Goal: Navigation & Orientation: Find specific page/section

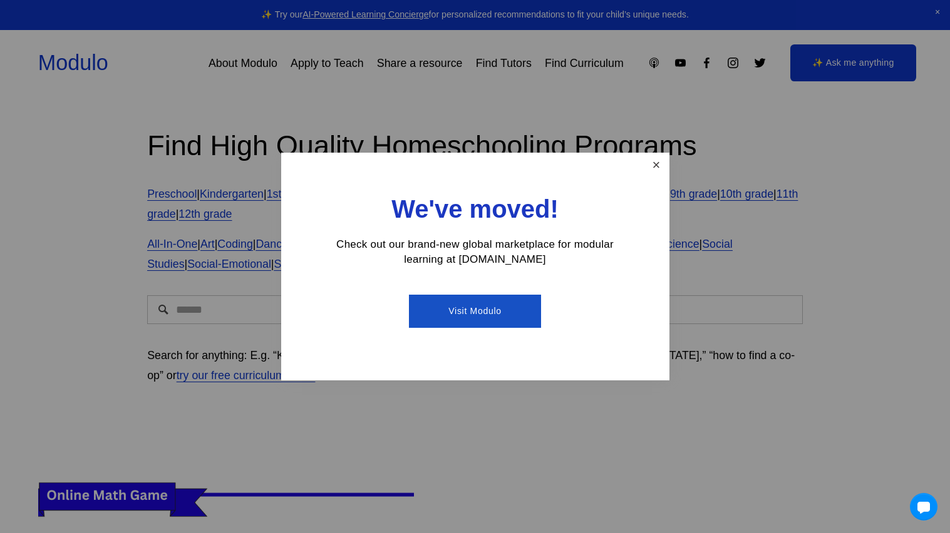
click at [662, 162] on link "Close" at bounding box center [656, 166] width 22 height 22
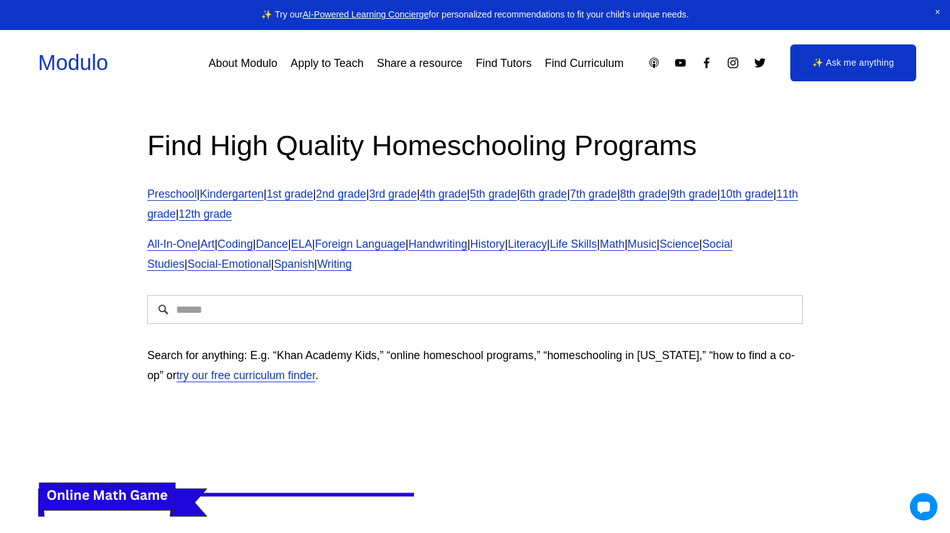
click at [233, 63] on link "About Modulo" at bounding box center [242, 63] width 69 height 23
